Goal: Information Seeking & Learning: Learn about a topic

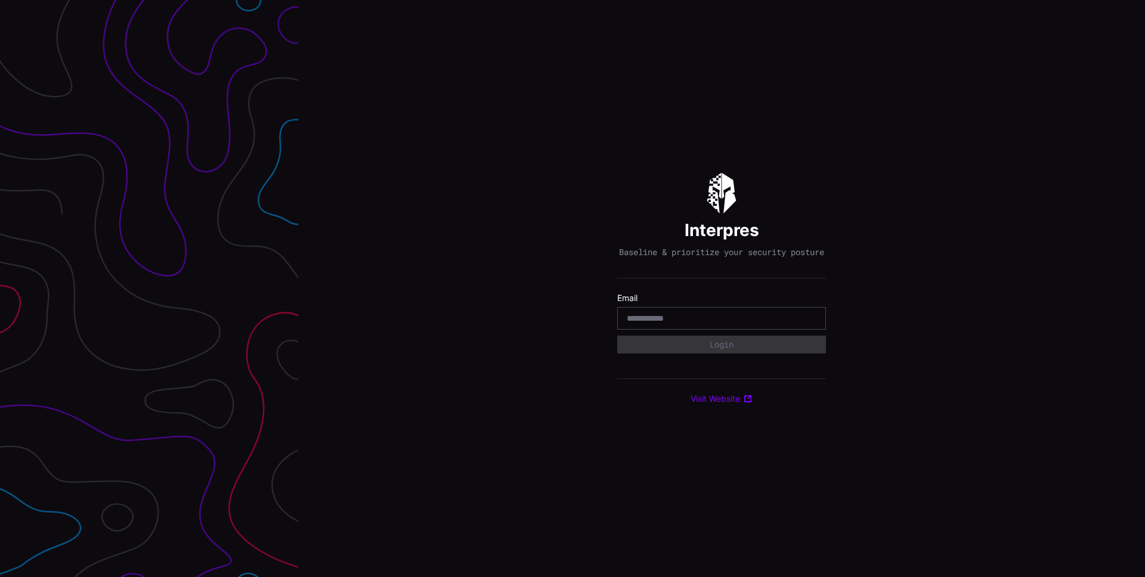
click at [648, 320] on input "email" at bounding box center [722, 318] width 190 height 11
click at [676, 317] on div at bounding box center [721, 318] width 209 height 23
click at [675, 321] on input "email" at bounding box center [722, 318] width 190 height 11
type input "**********"
click at [666, 354] on button "Login" at bounding box center [721, 345] width 209 height 18
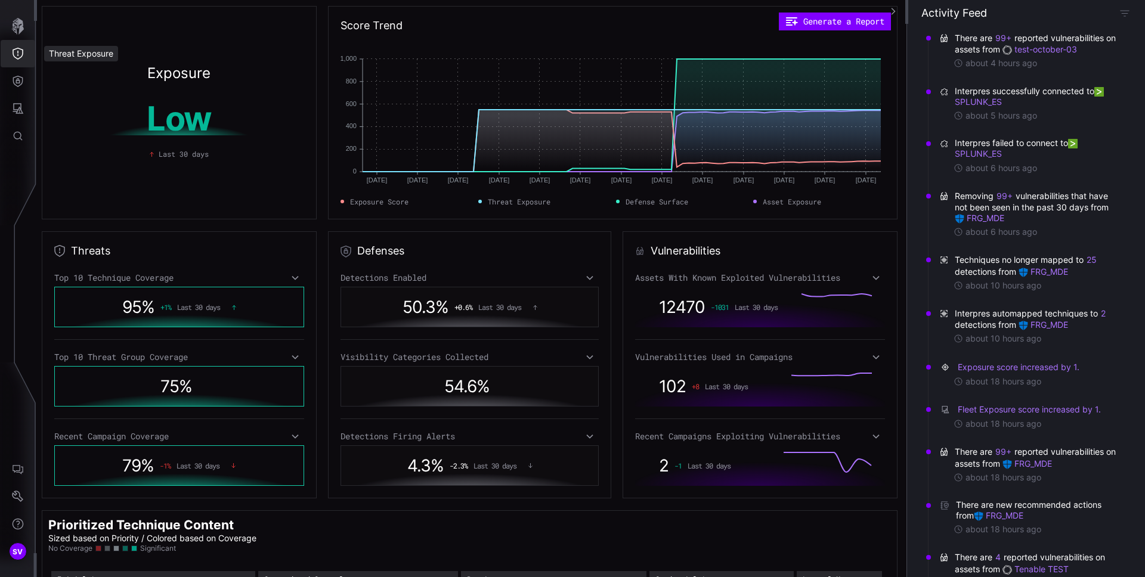
click at [15, 55] on icon "Threat Exposure" at bounding box center [18, 54] width 12 height 12
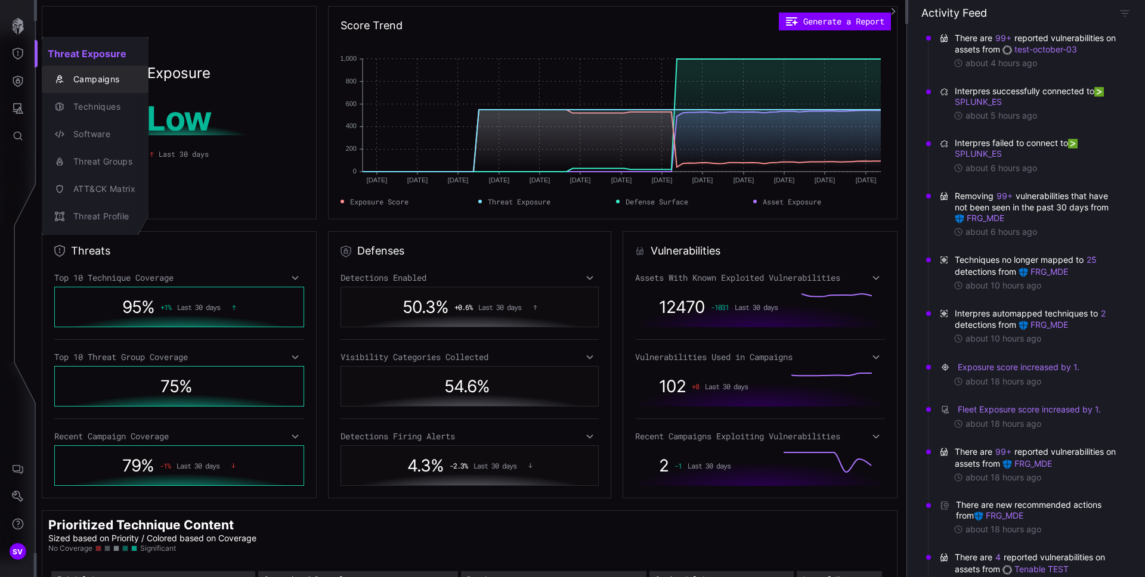
click at [79, 86] on div "Campaigns" at bounding box center [101, 79] width 68 height 15
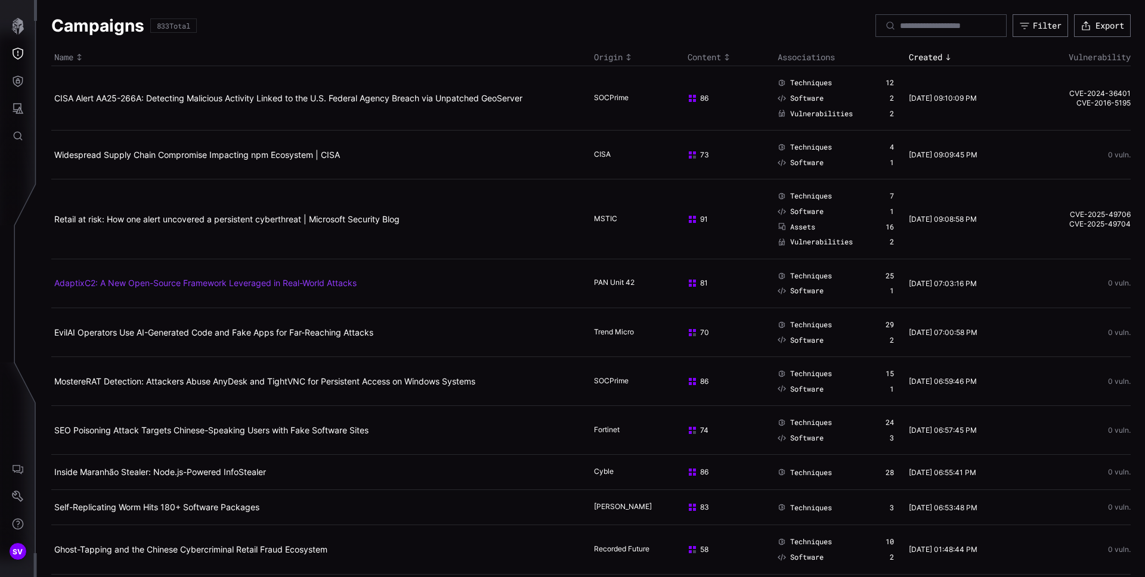
click at [123, 283] on link "AdaptixC2: A New Open-Source Framework Leveraged in Real-World Attacks" at bounding box center [205, 283] width 302 height 10
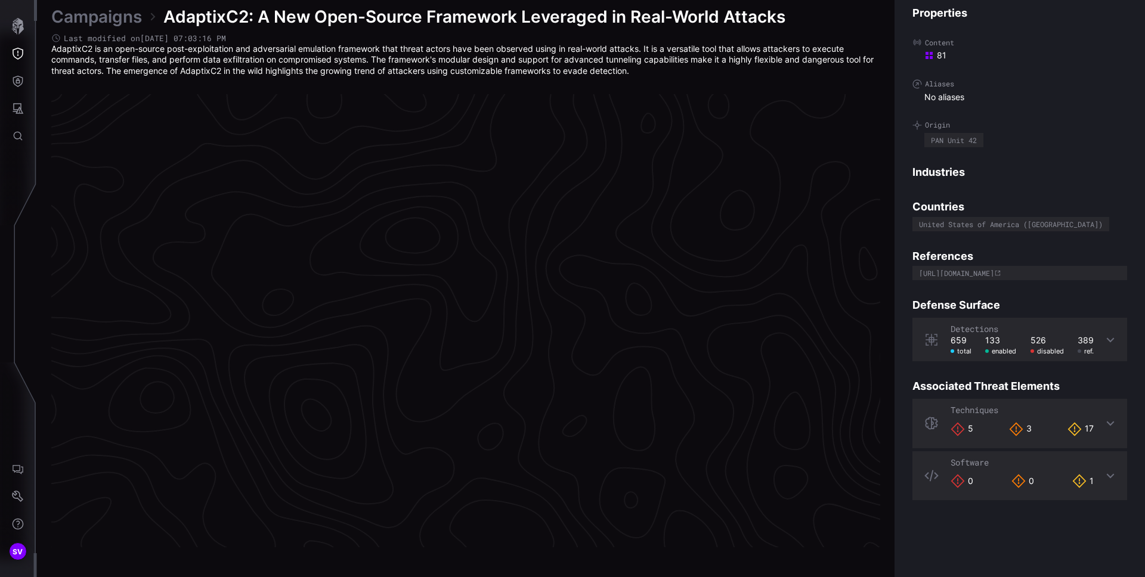
scroll to position [2462, 485]
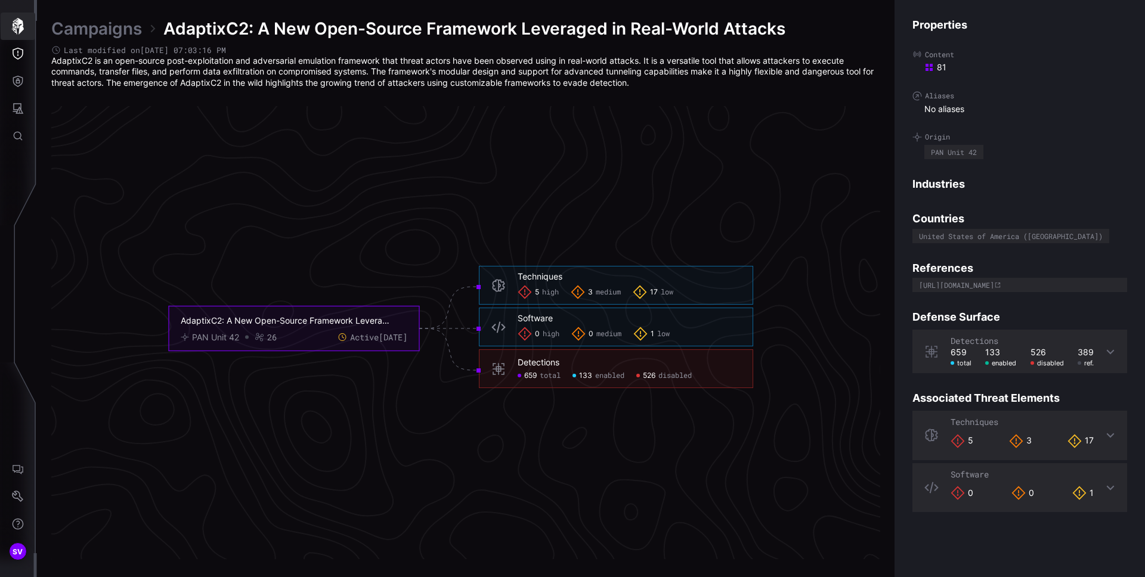
click at [20, 25] on icon "button" at bounding box center [18, 26] width 17 height 17
